Goal: Information Seeking & Learning: Find specific fact

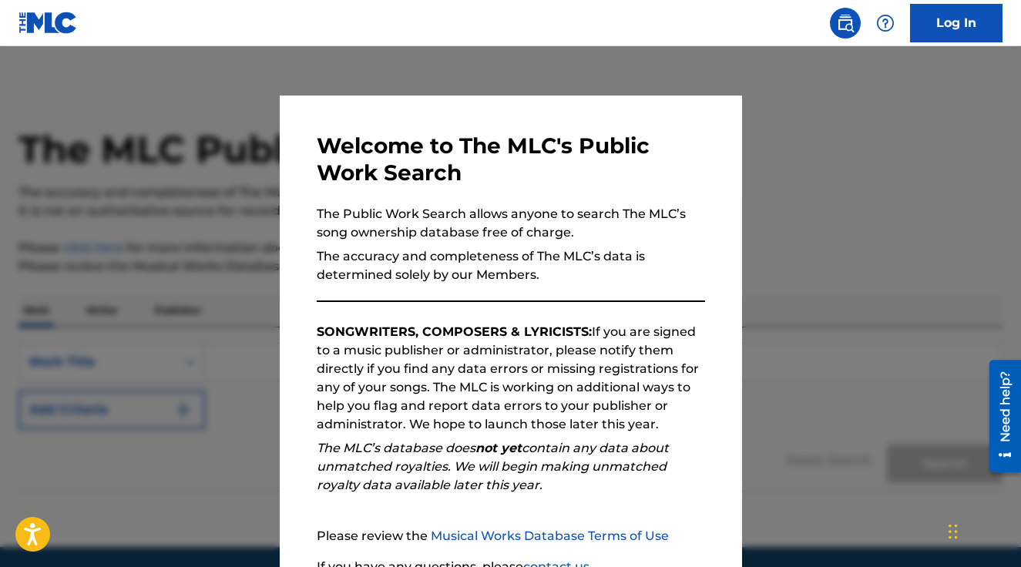
scroll to position [138, 0]
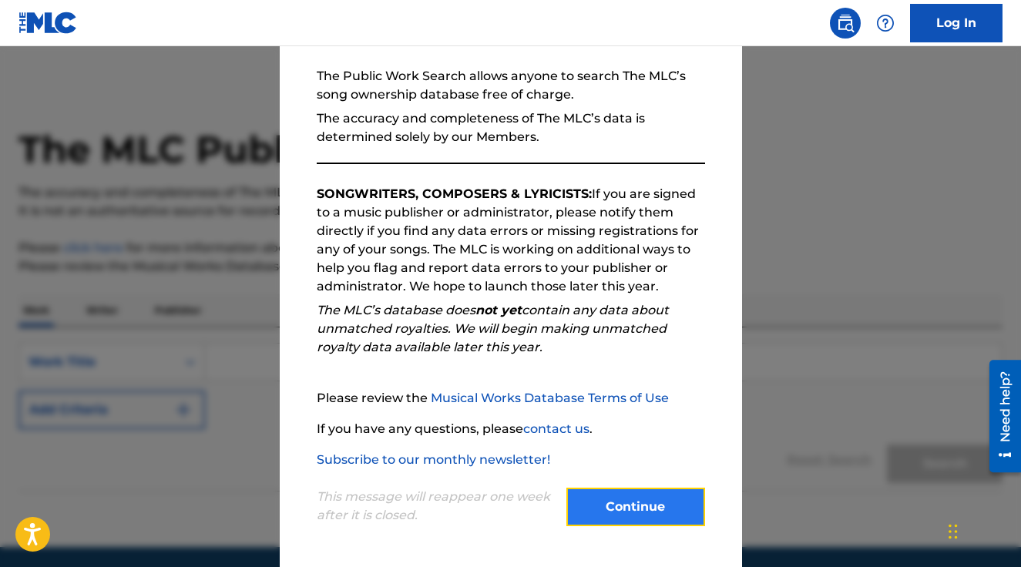
click at [660, 514] on button "Continue" at bounding box center [636, 507] width 139 height 39
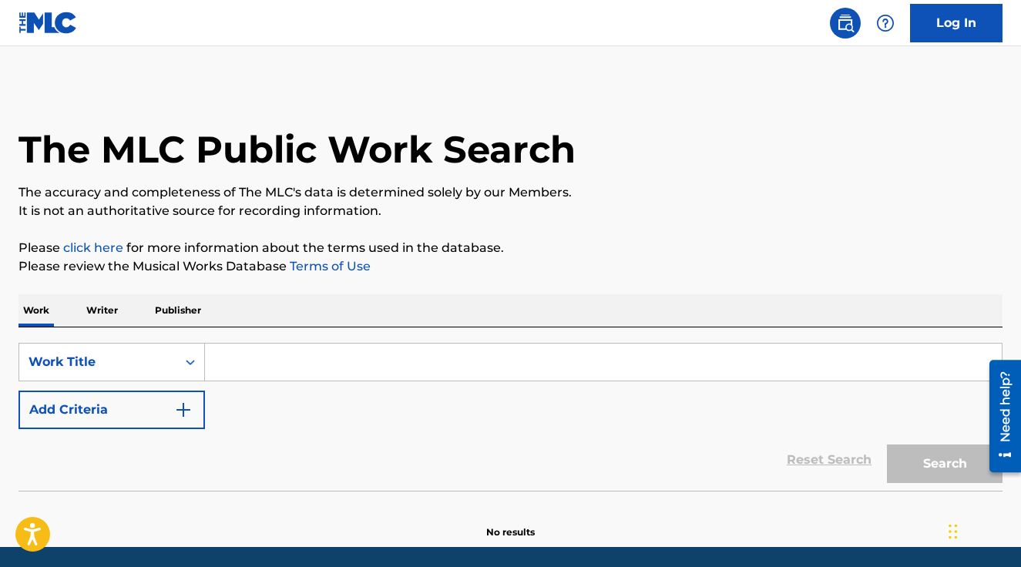
click at [475, 381] on div "Search Form" at bounding box center [604, 362] width 798 height 39
click at [449, 365] on input "Search Form" at bounding box center [603, 362] width 797 height 37
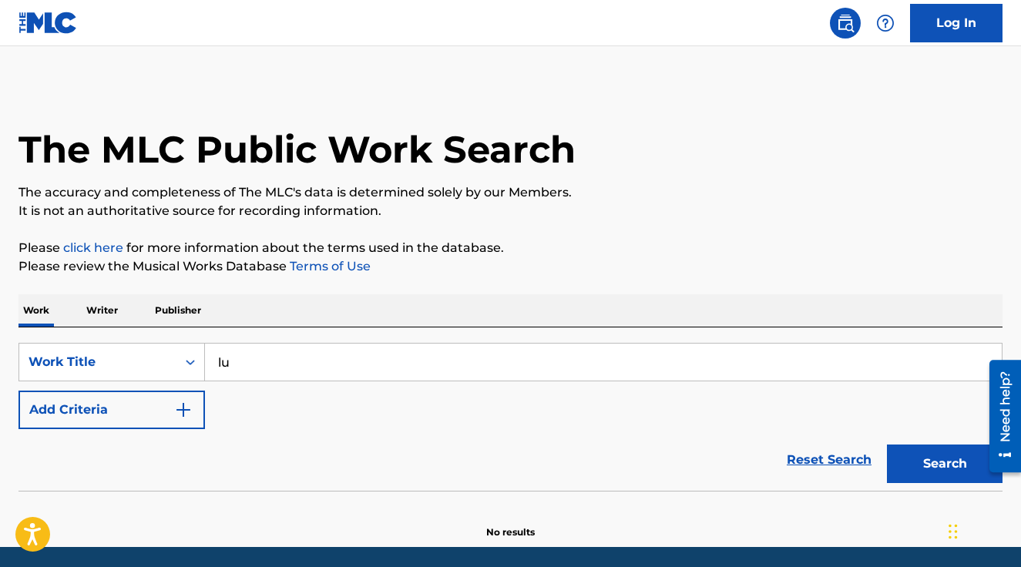
type input "luminescente"
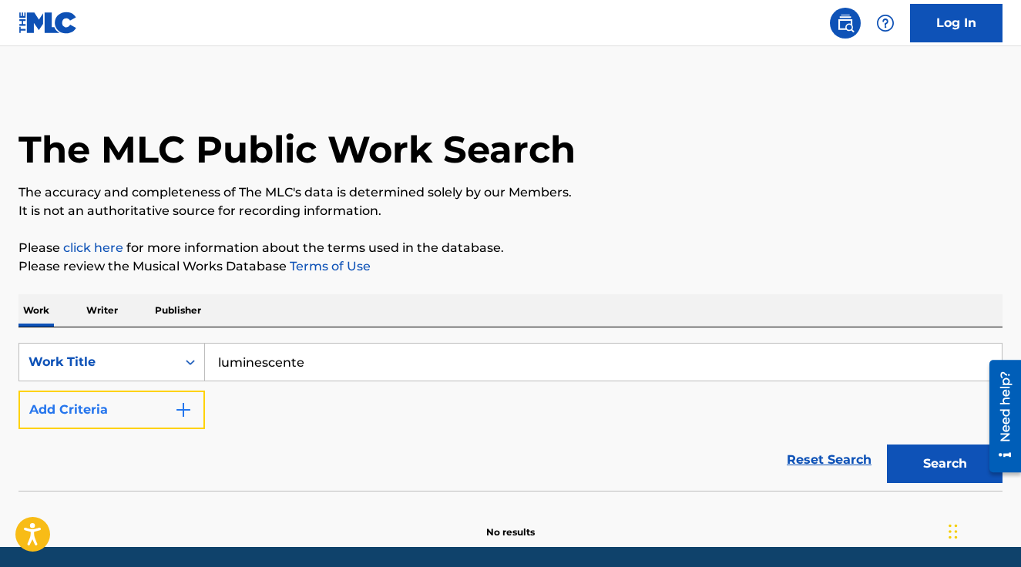
click at [112, 412] on button "Add Criteria" at bounding box center [112, 410] width 187 height 39
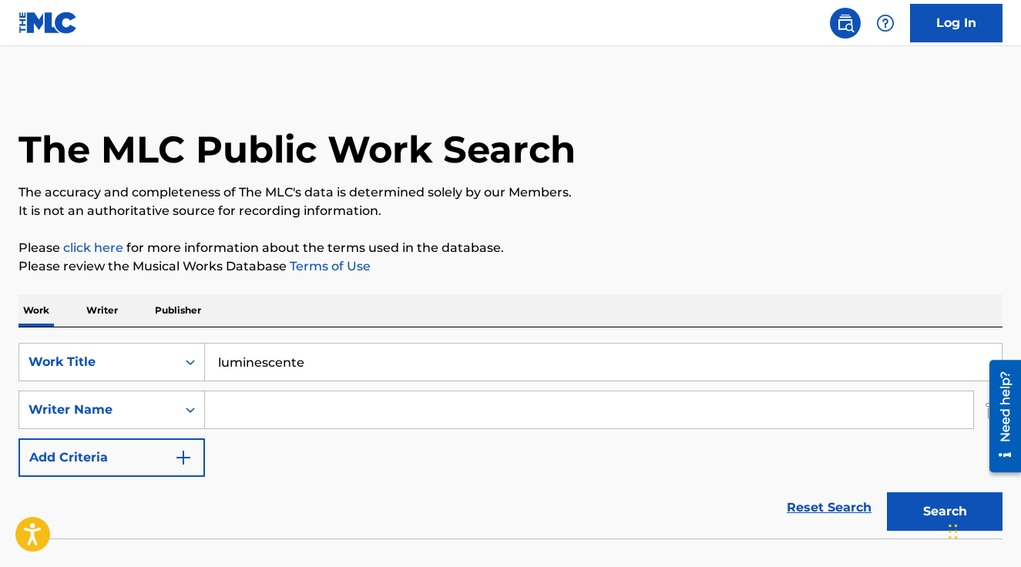
click at [277, 428] on input "Search Form" at bounding box center [589, 410] width 769 height 37
type input "[PERSON_NAME]"
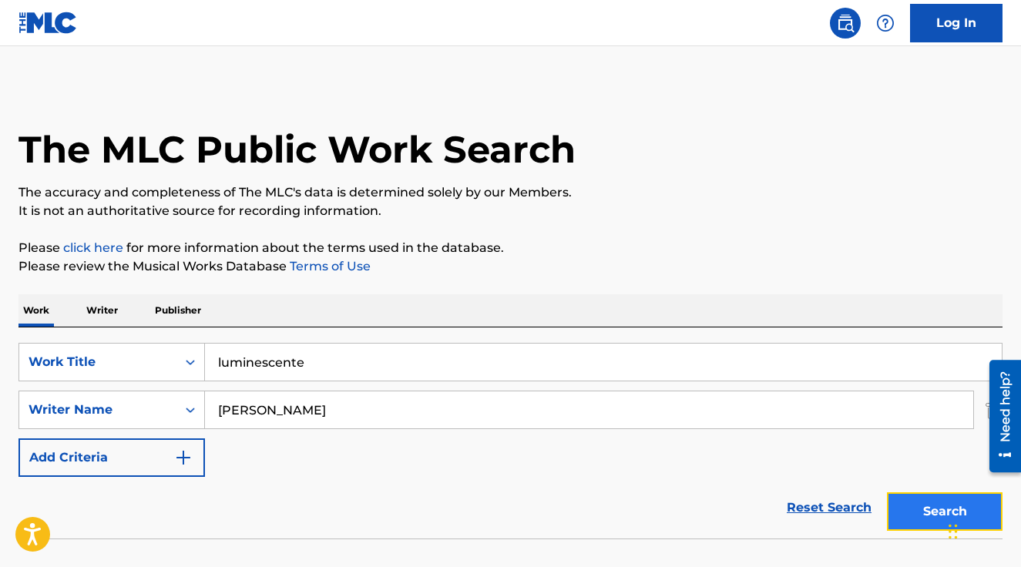
click at [927, 522] on button "Search" at bounding box center [945, 512] width 116 height 39
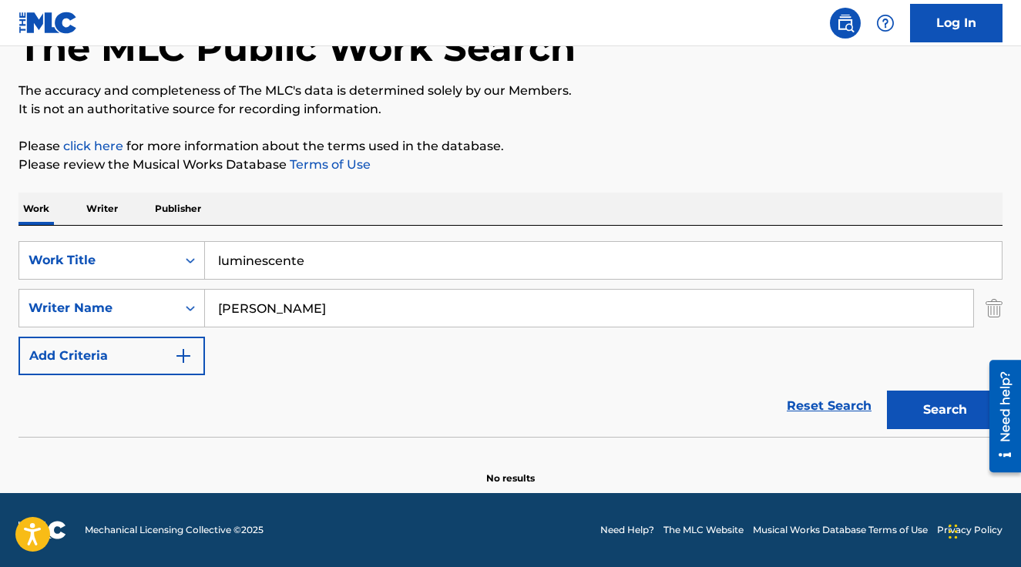
click at [445, 308] on input "[PERSON_NAME]" at bounding box center [589, 308] width 769 height 37
click at [887, 391] on button "Search" at bounding box center [945, 410] width 116 height 39
click at [372, 253] on input "luminescente" at bounding box center [603, 260] width 797 height 37
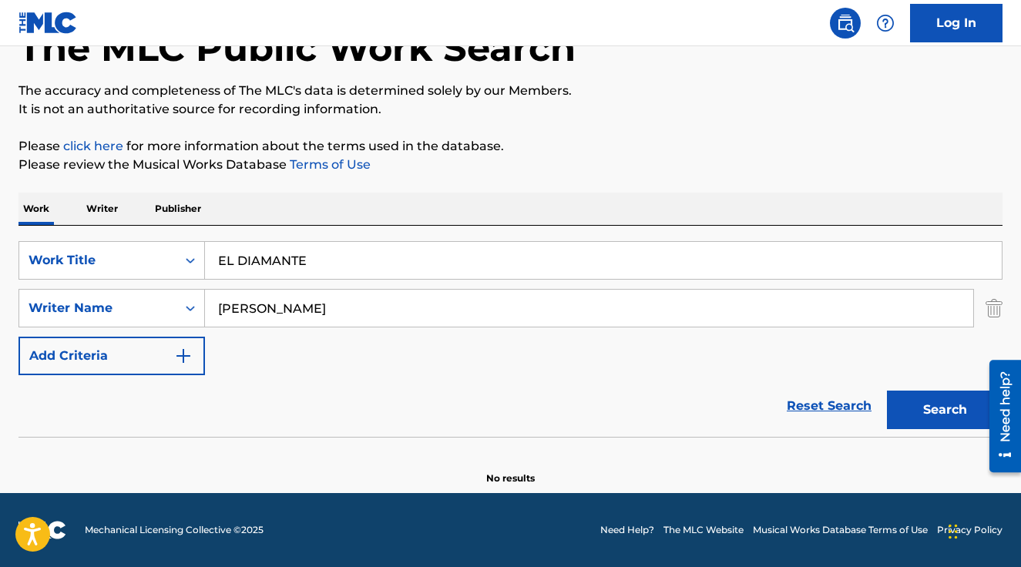
type input "EL DIAMANTE"
click at [887, 391] on button "Search" at bounding box center [945, 410] width 116 height 39
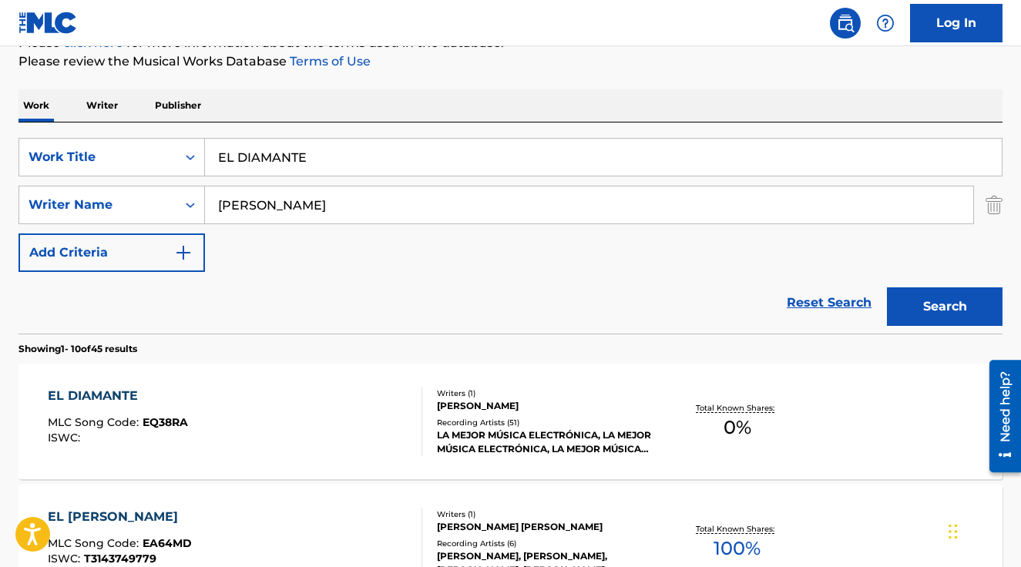
scroll to position [242, 0]
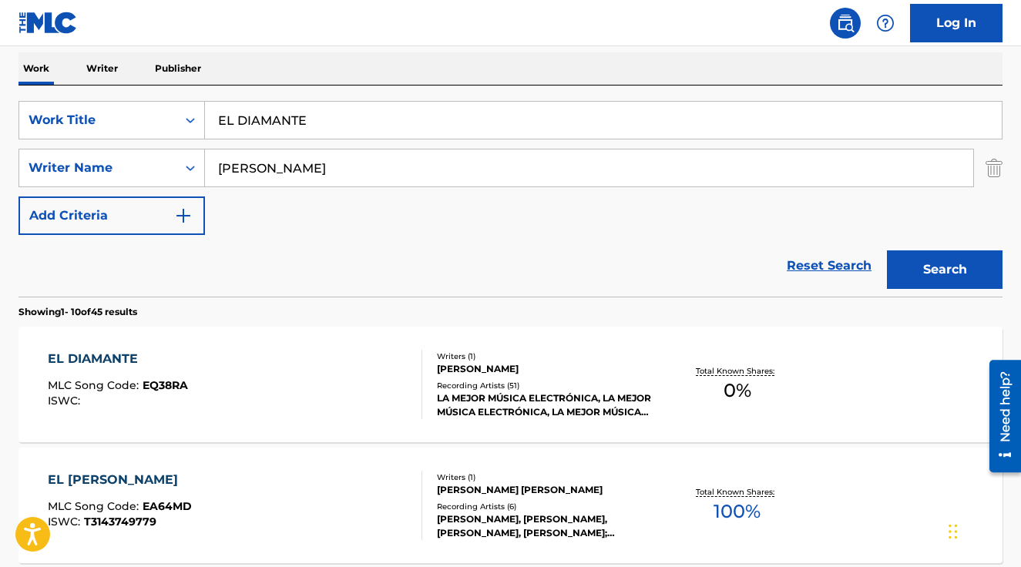
click at [446, 401] on div "LA MEJOR MÚSICA ELECTRÓNICA, LA MEJOR MÚSICA ELECTRÓNICA, LA MEJOR MÚSICA ELECT…" at bounding box center [546, 406] width 219 height 28
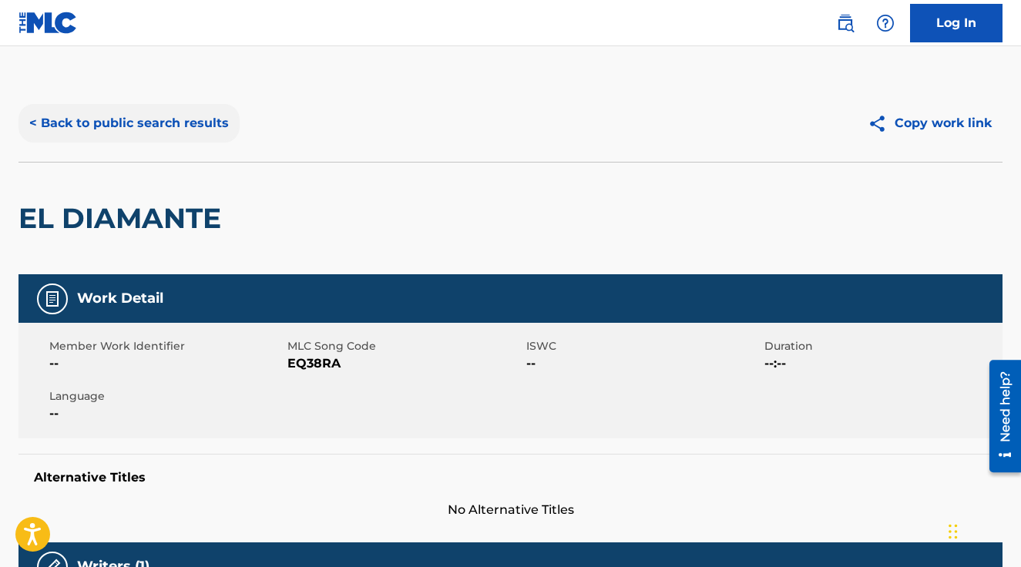
click at [117, 117] on button "< Back to public search results" at bounding box center [129, 123] width 221 height 39
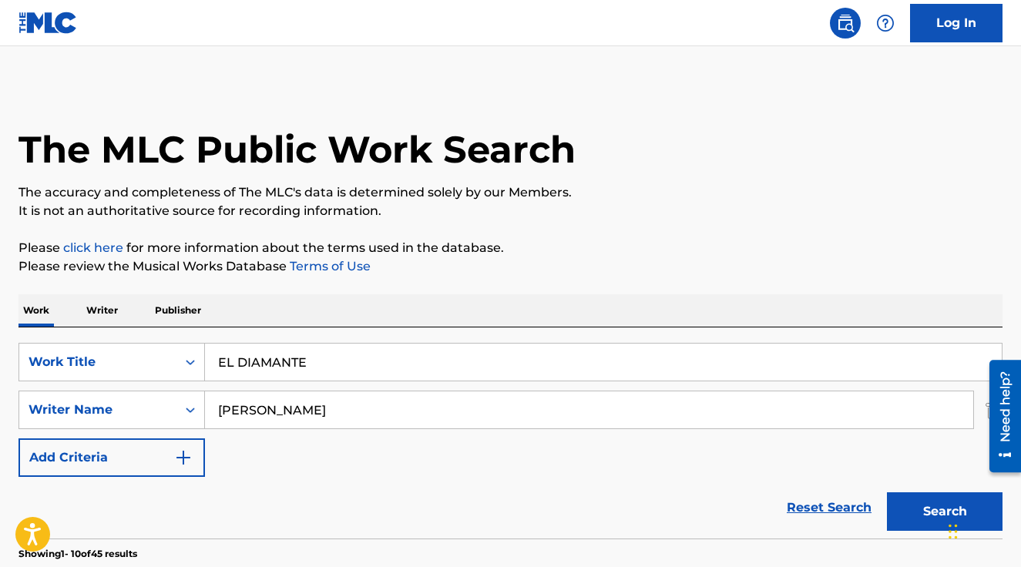
scroll to position [242, 0]
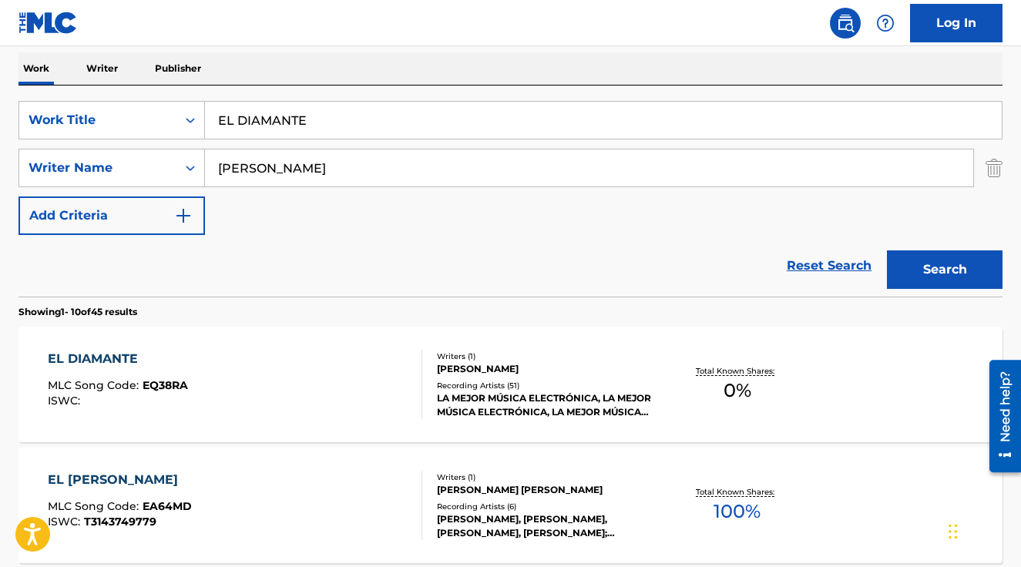
click at [346, 106] on input "EL DIAMANTE" at bounding box center [603, 120] width 797 height 37
click at [887, 251] on button "Search" at bounding box center [945, 270] width 116 height 39
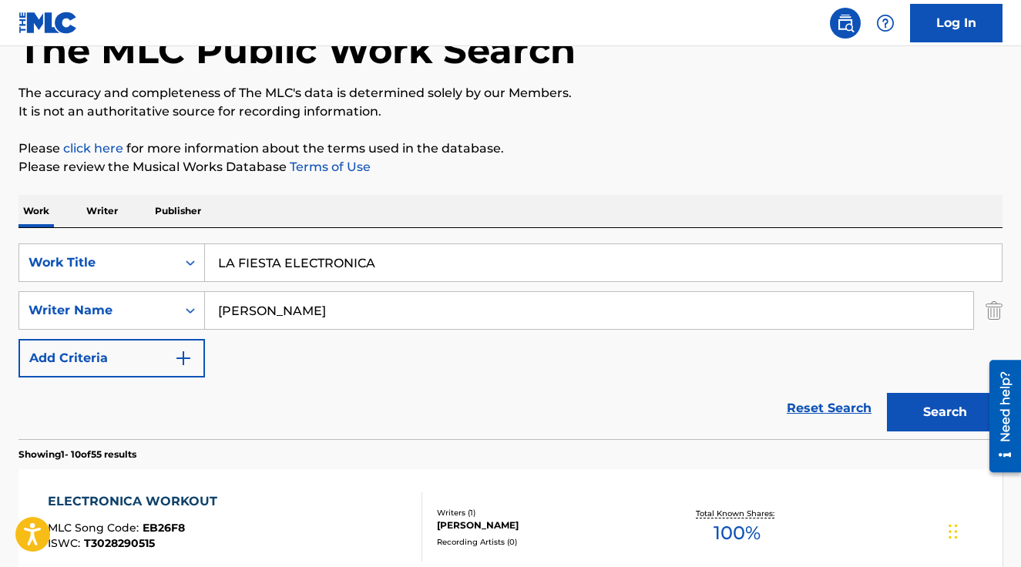
scroll to position [8, 0]
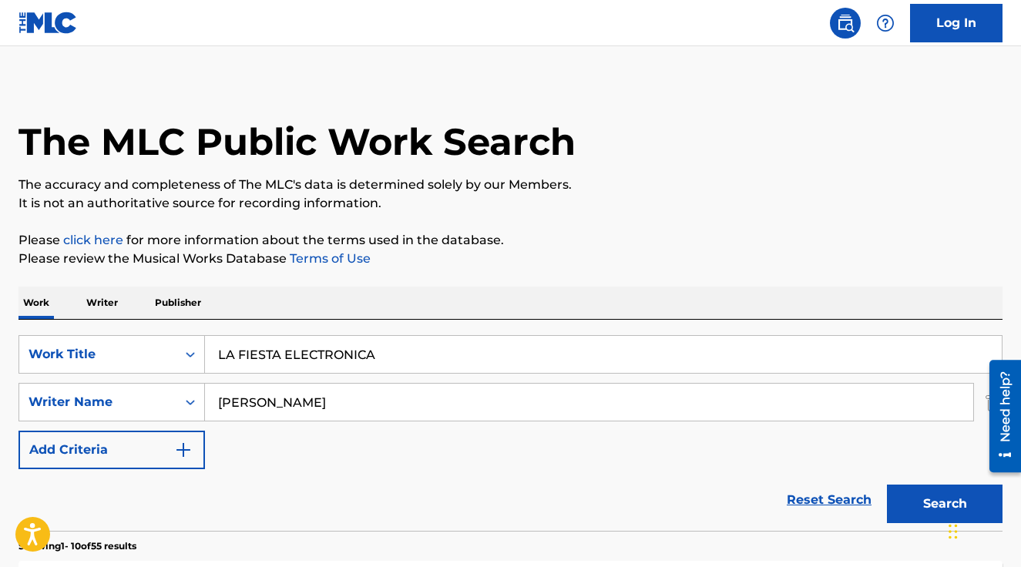
click at [342, 347] on input "LA FIESTA ELECTRONICA" at bounding box center [603, 354] width 797 height 37
click at [340, 352] on input "LA FIESTA ELECTRONICA" at bounding box center [603, 354] width 797 height 37
type input "LA FIESTA"
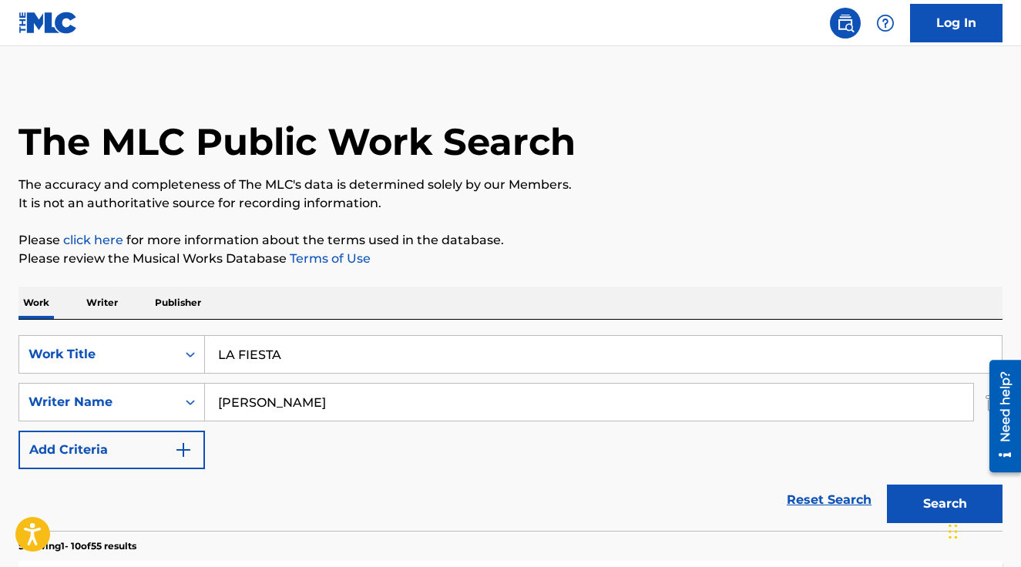
click at [887, 485] on button "Search" at bounding box center [945, 504] width 116 height 39
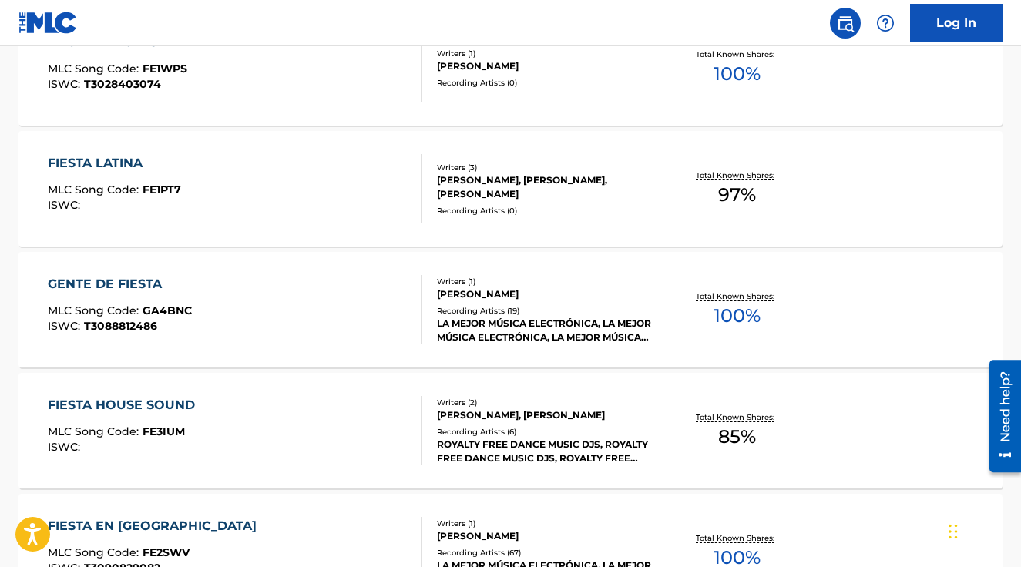
scroll to position [643, 0]
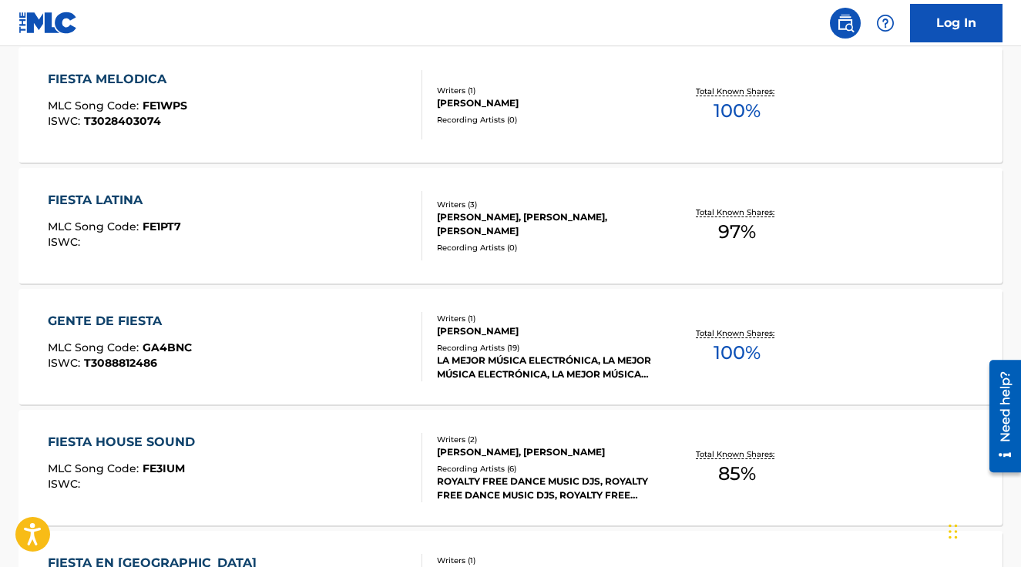
click at [591, 336] on div "[PERSON_NAME]" at bounding box center [546, 332] width 219 height 14
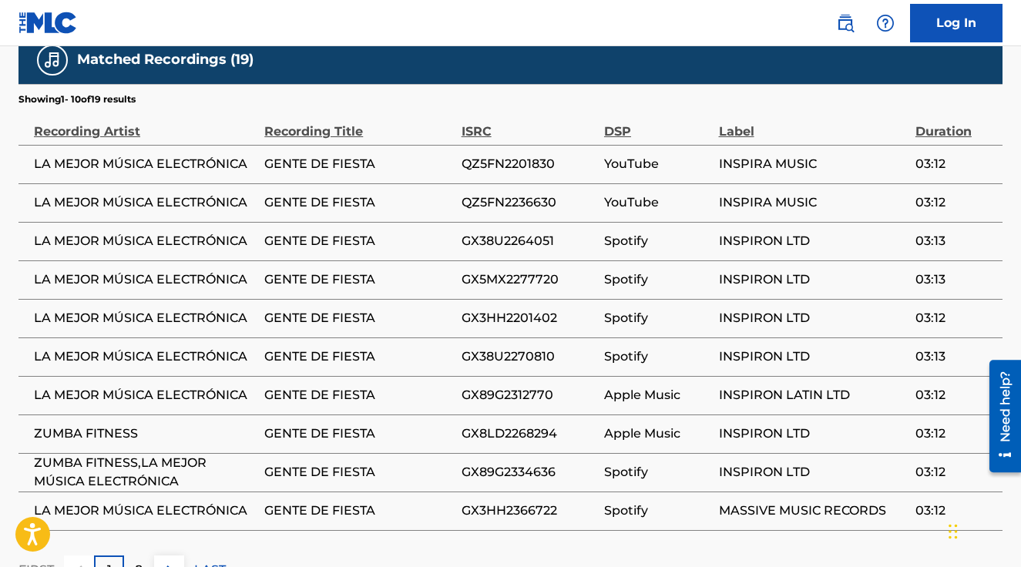
scroll to position [1059, 0]
